Goal: Information Seeking & Learning: Learn about a topic

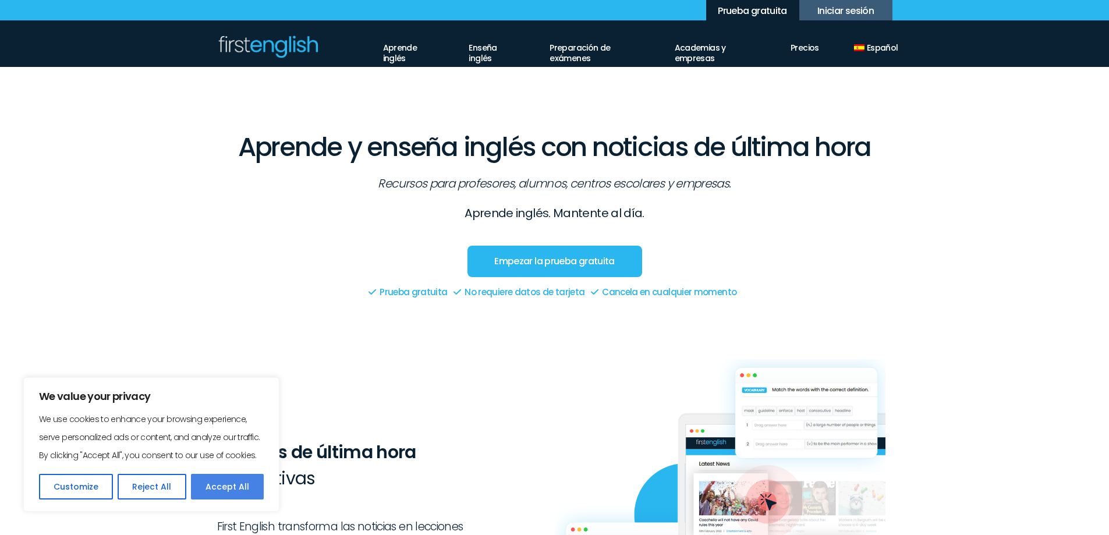
click at [213, 486] on button "Accept All" at bounding box center [227, 487] width 73 height 26
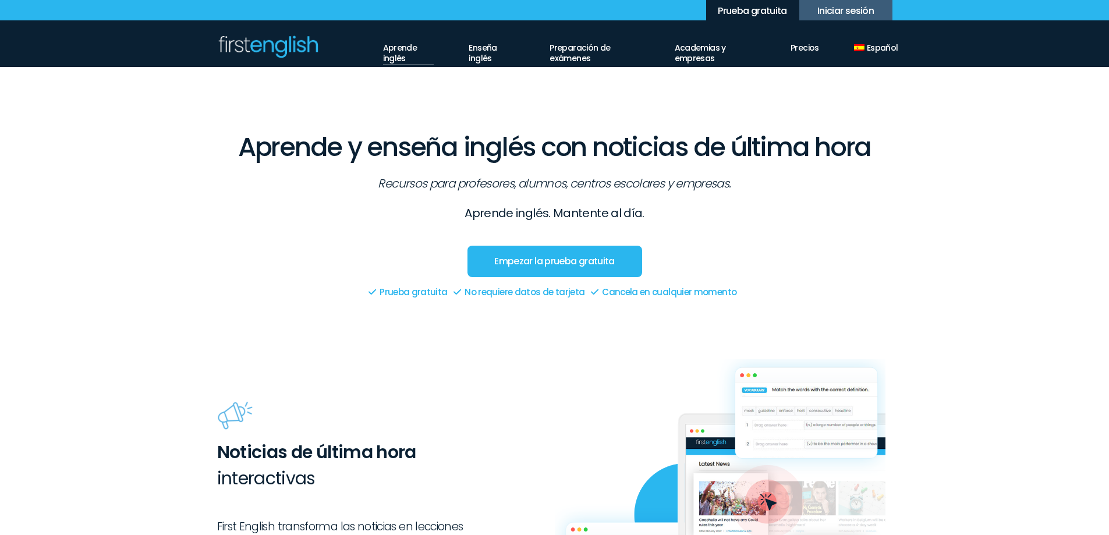
click at [383, 54] on link "Aprende inglés" at bounding box center [408, 50] width 51 height 30
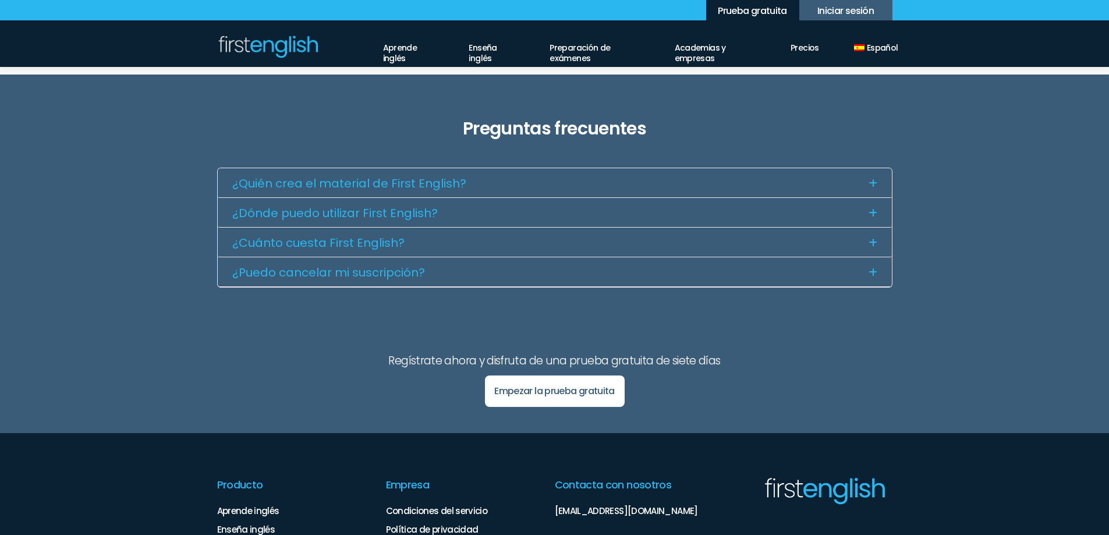
scroll to position [698, 0]
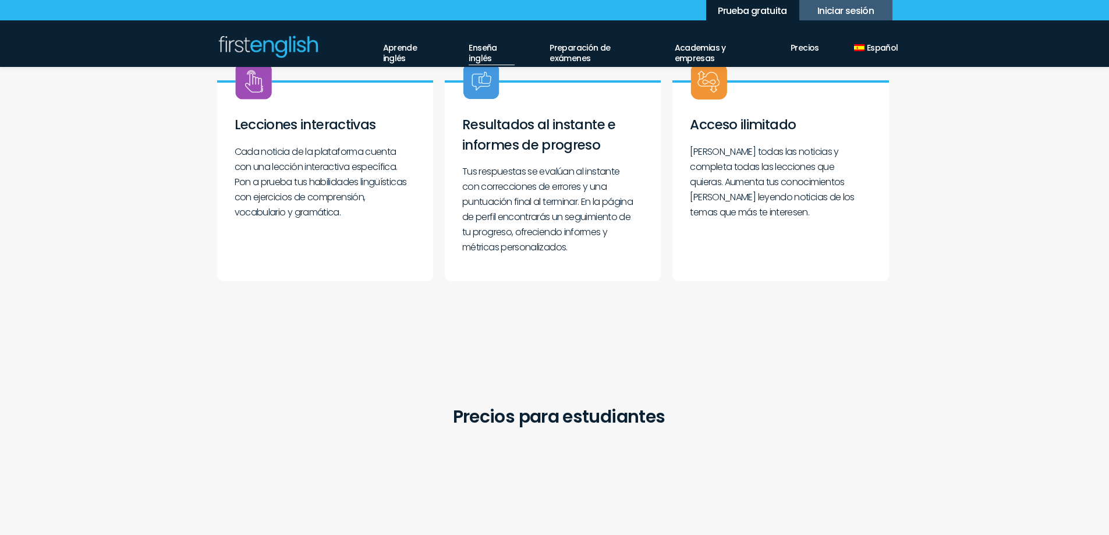
click at [480, 51] on link "Enseña inglés" at bounding box center [491, 50] width 46 height 30
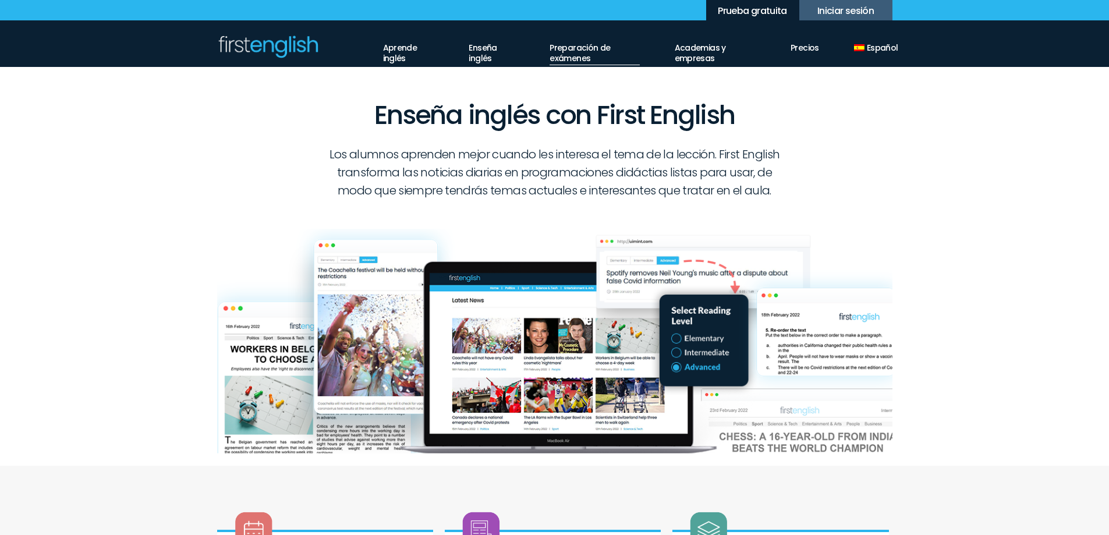
click at [569, 49] on link "Preparación de exámenes" at bounding box center [594, 50] width 90 height 30
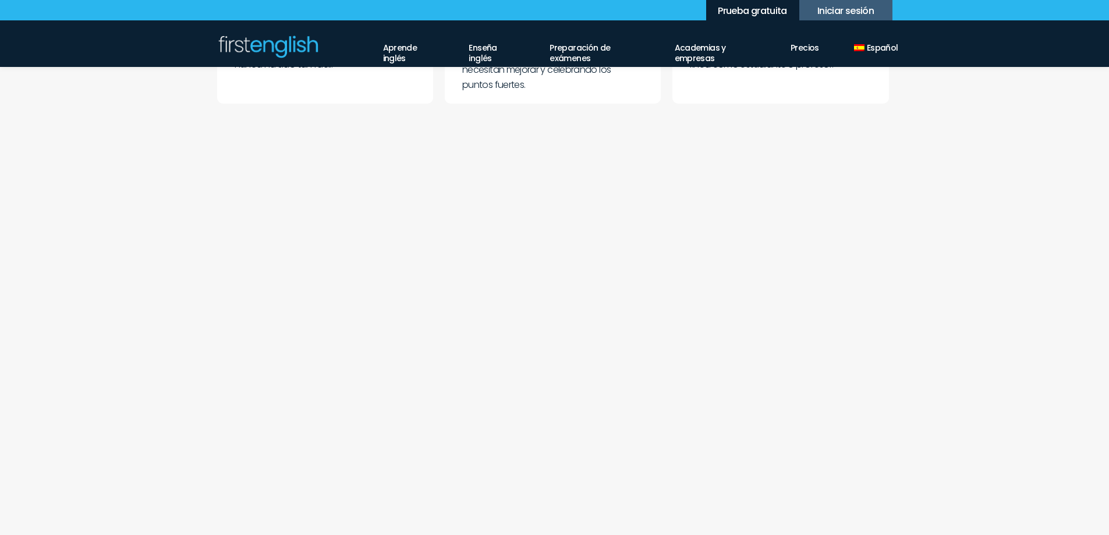
scroll to position [989, 0]
click at [690, 48] on link "Academias y empresas" at bounding box center [714, 50] width 81 height 30
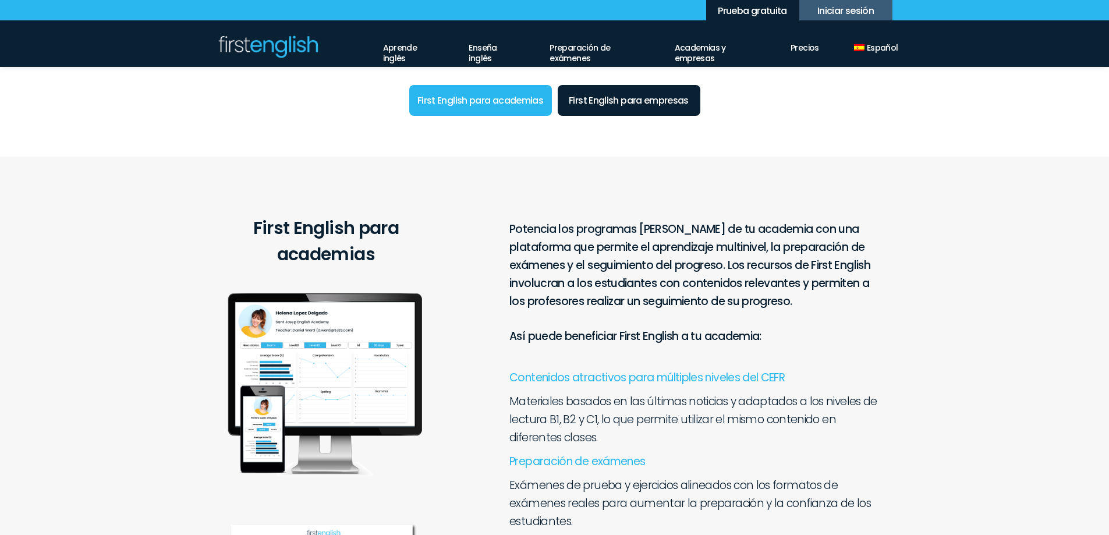
scroll to position [116, 0]
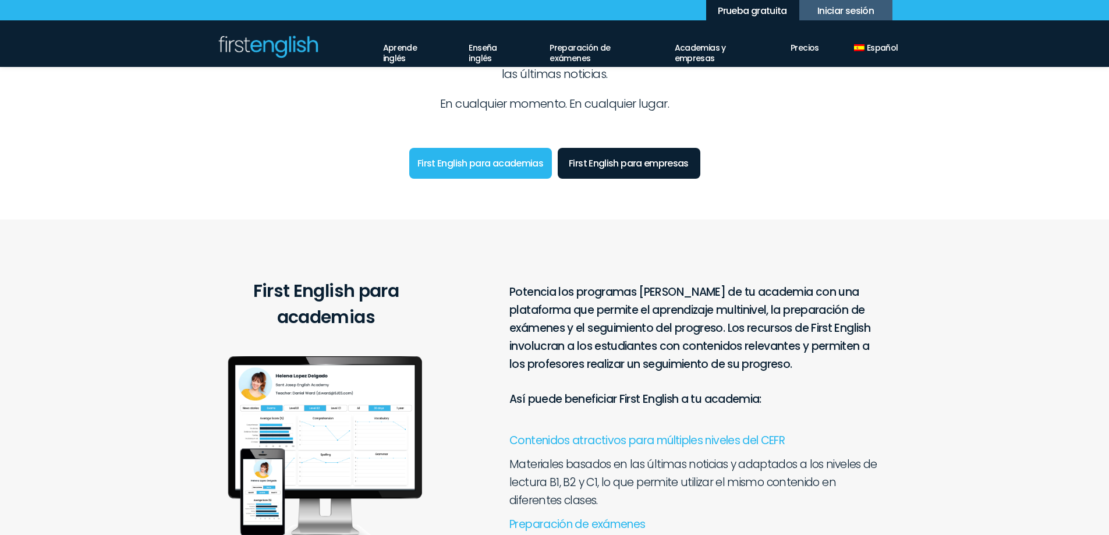
click at [473, 159] on link "First English para academias" at bounding box center [480, 163] width 143 height 31
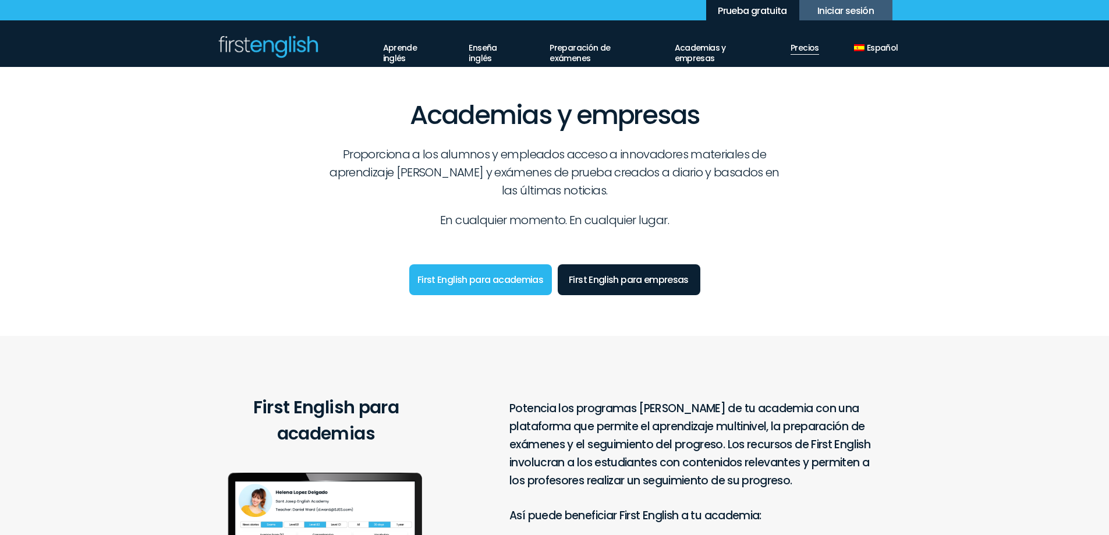
click at [804, 54] on link "Precios" at bounding box center [804, 45] width 29 height 20
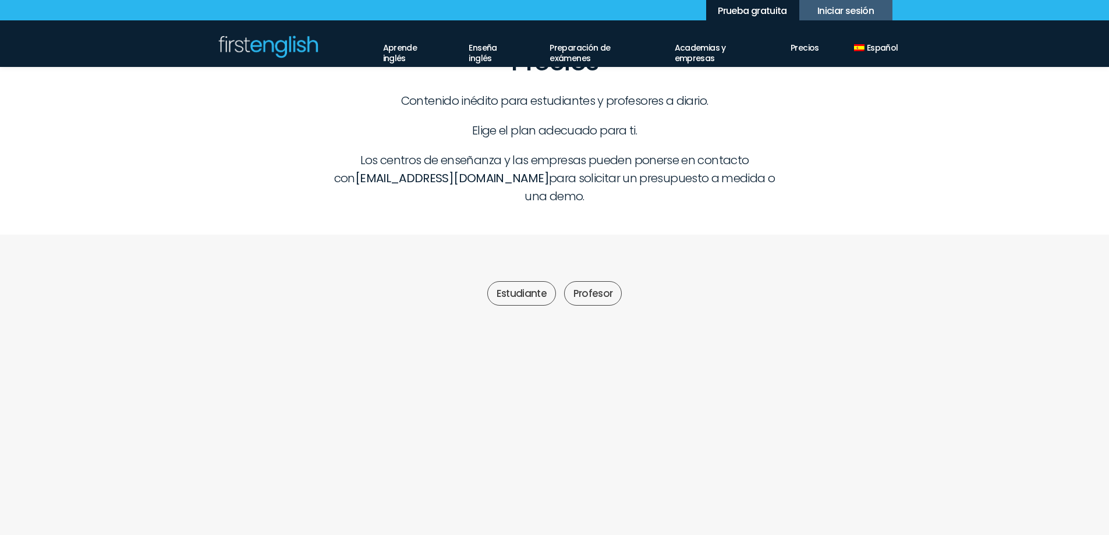
scroll to position [233, 0]
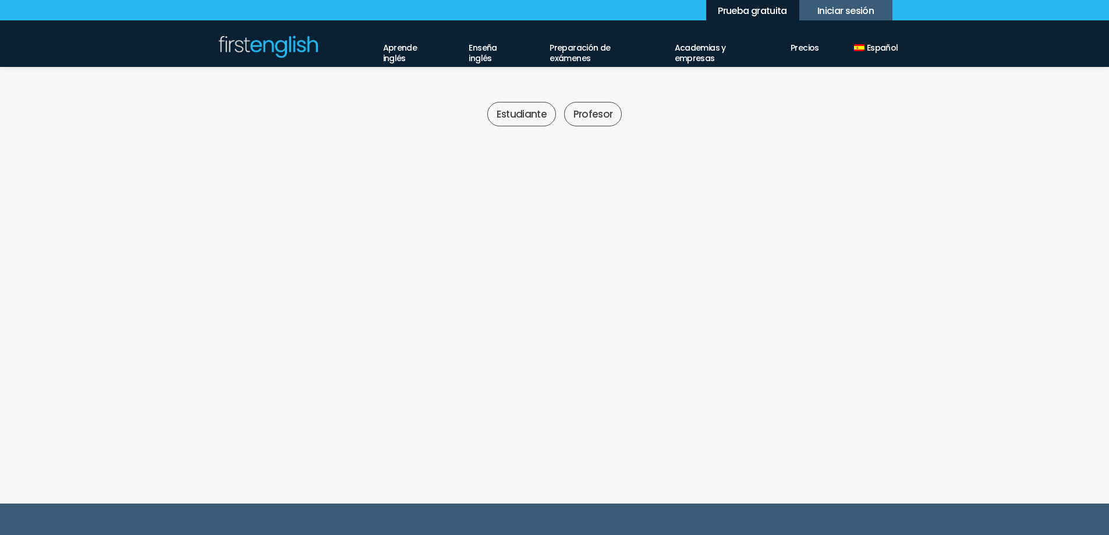
click at [481, 241] on button "Mensual" at bounding box center [486, 251] width 76 height 21
click at [435, 387] on li "✓ Informes de progreso personales" at bounding box center [439, 396] width 216 height 18
click at [427, 405] on li "✓ Distintos niveles [PERSON_NAME]" at bounding box center [439, 414] width 216 height 18
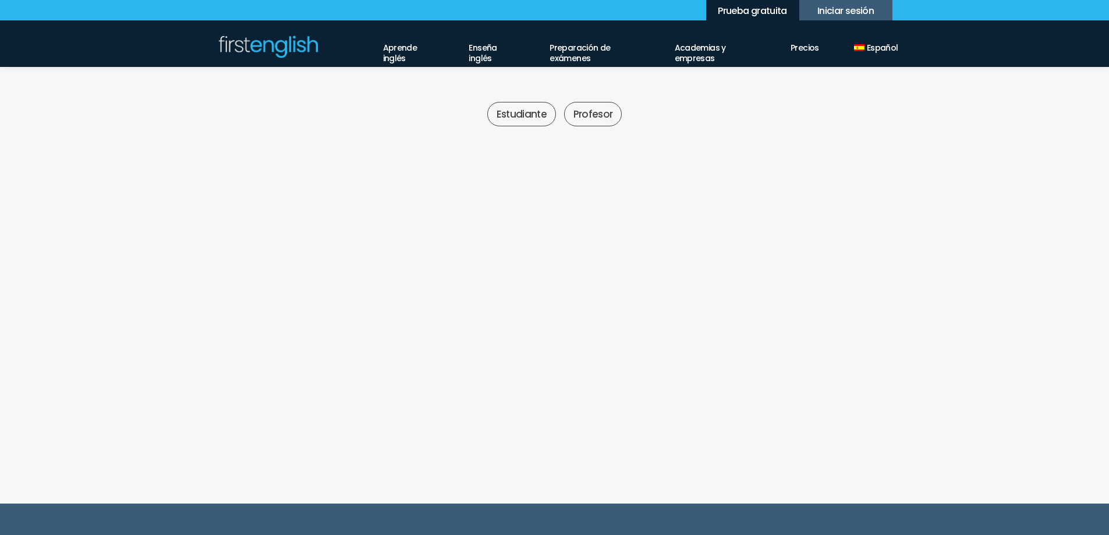
click at [427, 405] on li "✓ Distintos niveles [PERSON_NAME]" at bounding box center [439, 414] width 216 height 18
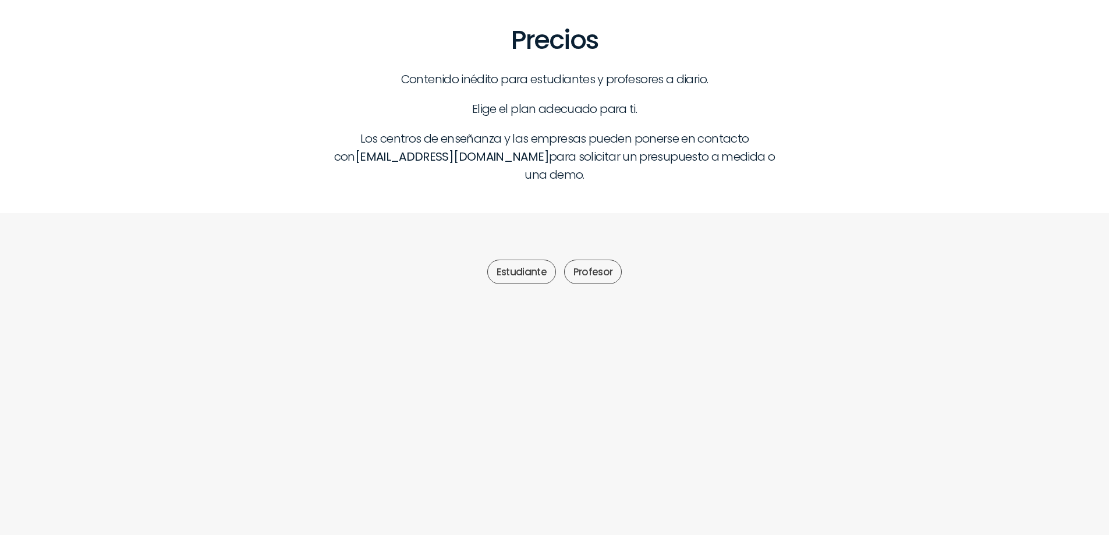
scroll to position [0, 0]
